Goal: Information Seeking & Learning: Check status

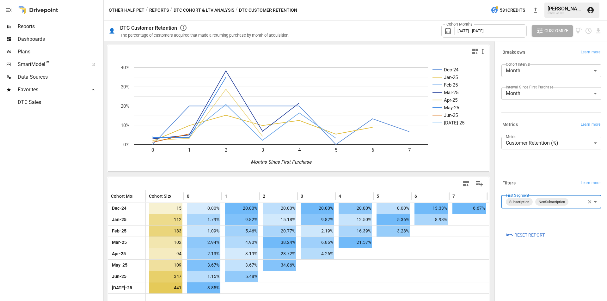
click at [159, 9] on button "Reports" at bounding box center [159, 10] width 20 height 8
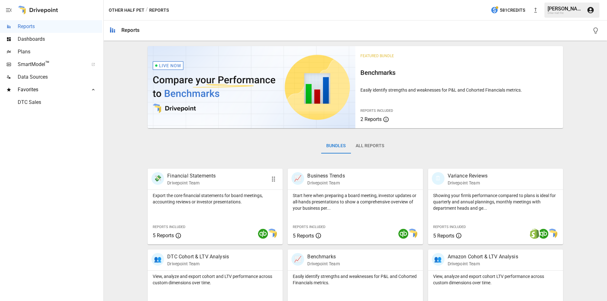
scroll to position [126, 0]
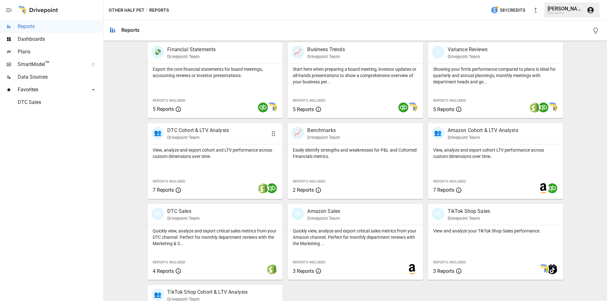
click at [186, 129] on p "DTC Cohort & LTV Analysis" at bounding box center [198, 131] width 62 height 8
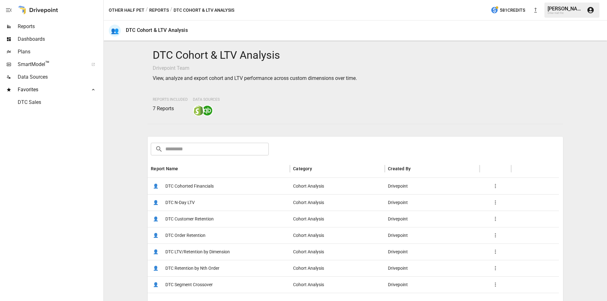
scroll to position [32, 0]
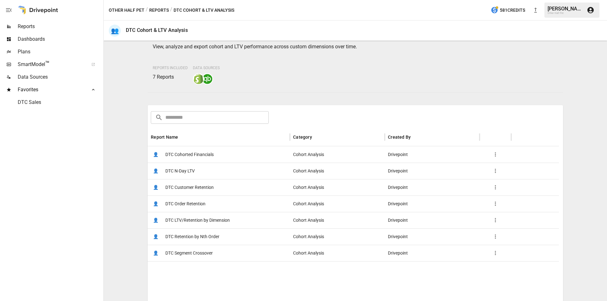
click at [187, 222] on span "DTC LTV/Retention by Dimension" at bounding box center [197, 220] width 64 height 16
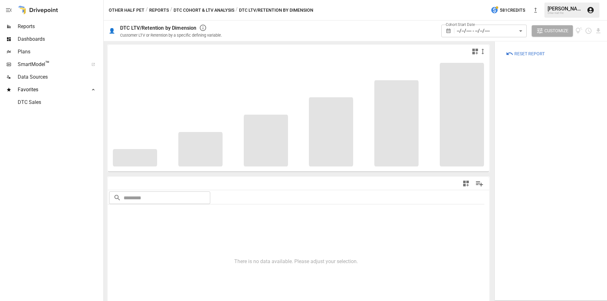
type input "**********"
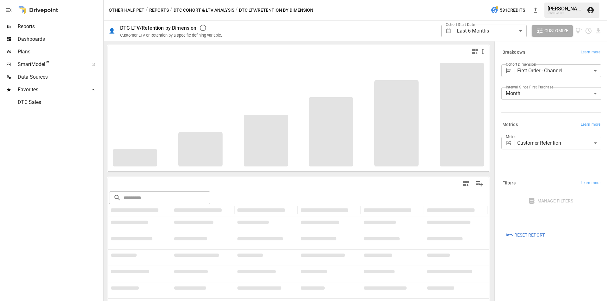
click at [192, 11] on button "DTC Cohort & LTV Analysis" at bounding box center [204, 10] width 61 height 8
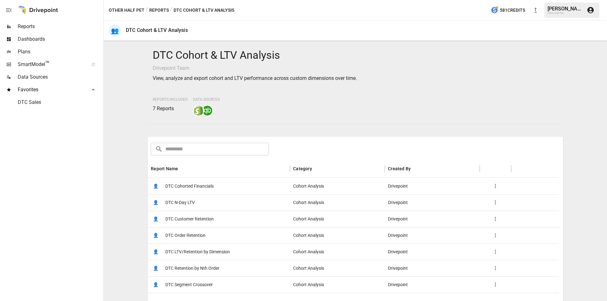
click at [186, 201] on span "DTC N-Day LTV" at bounding box center [179, 203] width 29 height 16
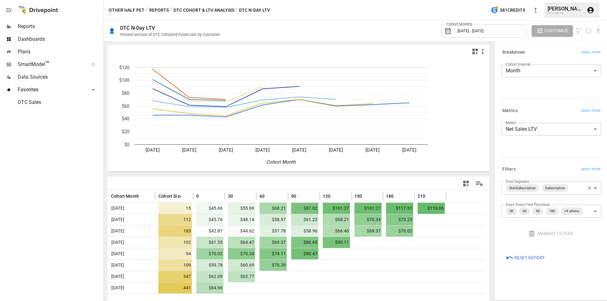
scroll to position [7, 0]
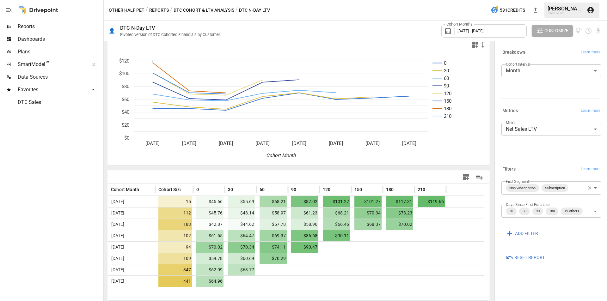
click at [157, 8] on button "Reports" at bounding box center [159, 10] width 20 height 8
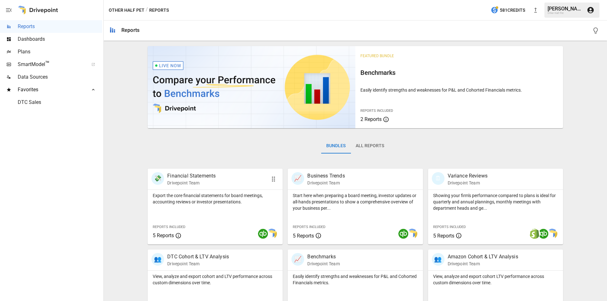
scroll to position [189, 0]
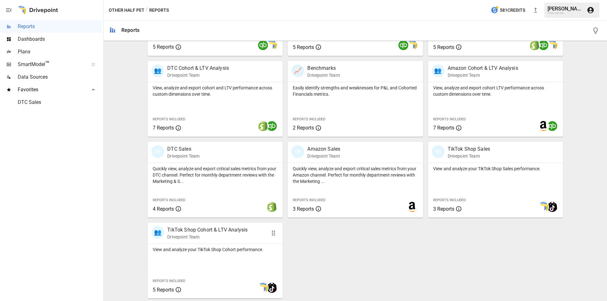
click at [212, 238] on p "Drivepoint Team" at bounding box center [207, 237] width 80 height 6
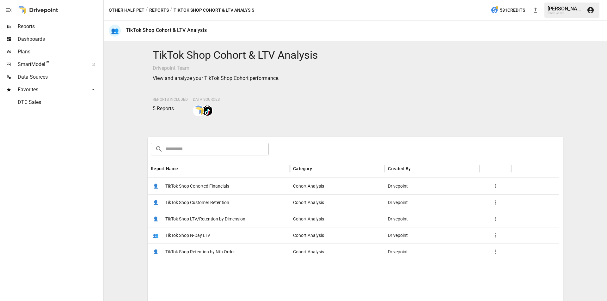
click at [157, 12] on button "Reports" at bounding box center [159, 10] width 20 height 8
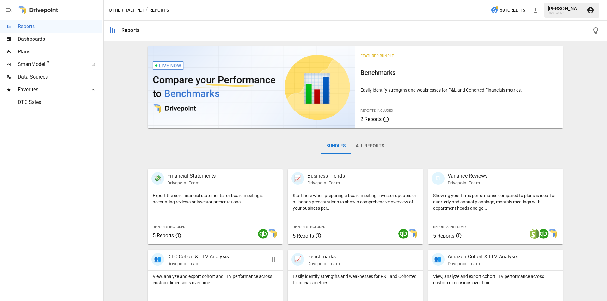
click at [207, 262] on p "Drivepoint Team" at bounding box center [198, 264] width 62 height 6
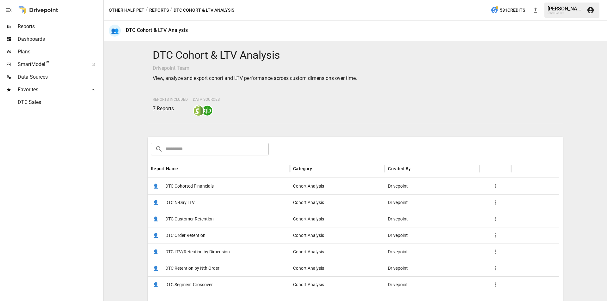
scroll to position [91, 0]
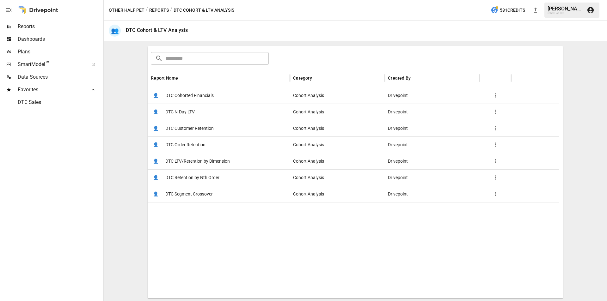
click at [179, 143] on span "DTC Order Retention" at bounding box center [185, 145] width 40 height 16
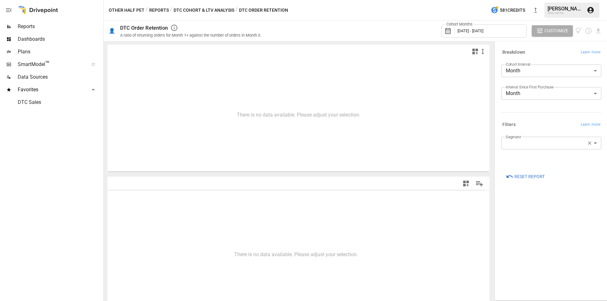
click at [480, 31] on span "[DATE] - [DATE]" at bounding box center [471, 30] width 26 height 5
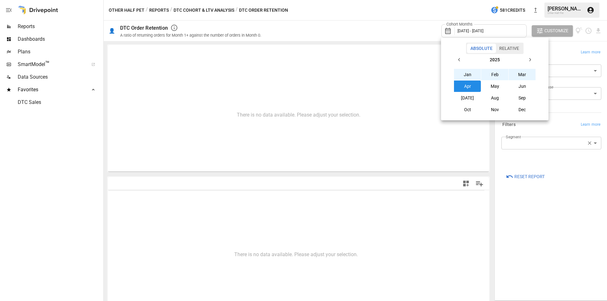
click at [462, 57] on button "button" at bounding box center [459, 59] width 11 height 11
click at [467, 108] on button "Oct" at bounding box center [467, 109] width 27 height 11
click at [524, 59] on button "button" at bounding box center [529, 59] width 11 height 11
click at [471, 95] on button "[DATE]" at bounding box center [467, 97] width 27 height 11
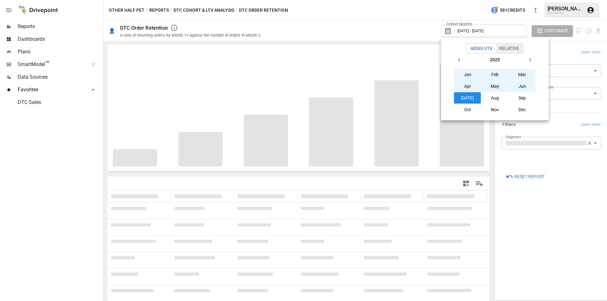
click at [540, 218] on div at bounding box center [303, 150] width 607 height 301
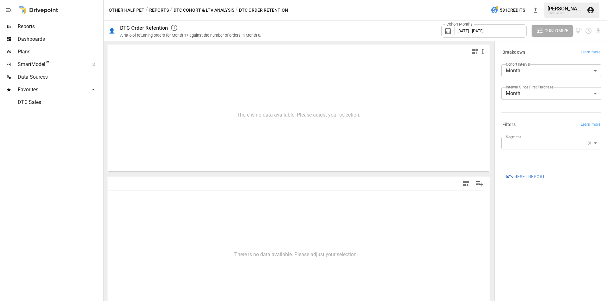
click at [541, 0] on body "**********" at bounding box center [303, 0] width 607 height 0
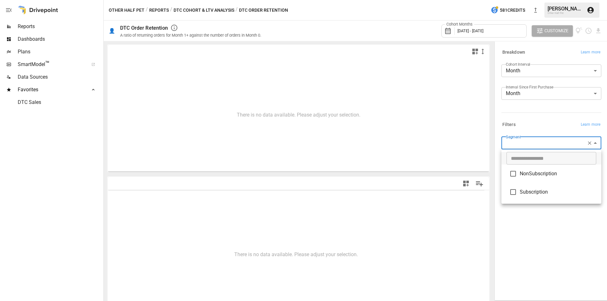
type input "**********"
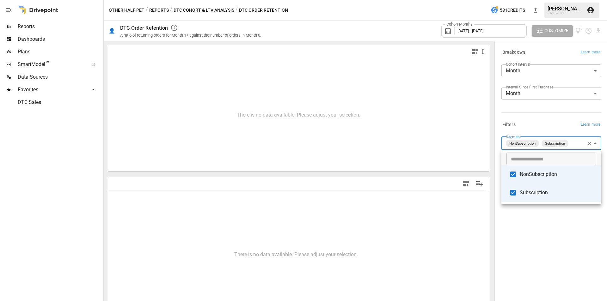
click at [525, 228] on div at bounding box center [303, 150] width 607 height 301
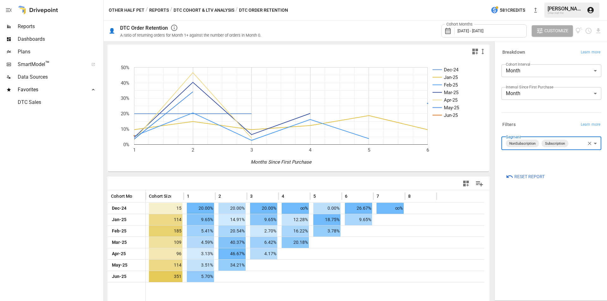
scroll to position [7, 0]
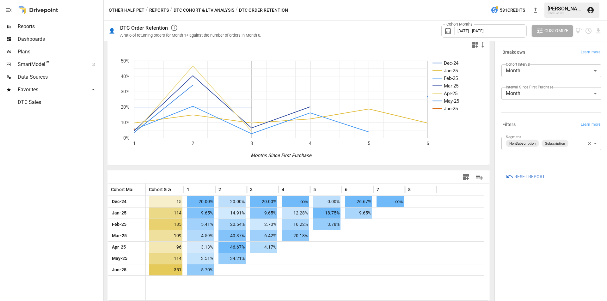
click at [536, 255] on div "**********" at bounding box center [551, 171] width 110 height 256
